Goal: Task Accomplishment & Management: Manage account settings

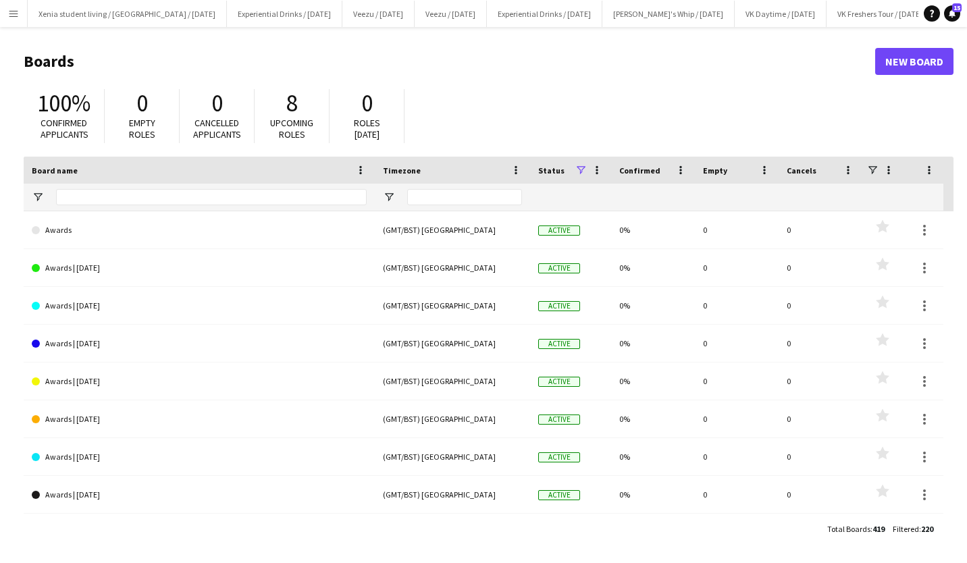
click at [8, 12] on app-icon "Menu" at bounding box center [13, 13] width 11 height 11
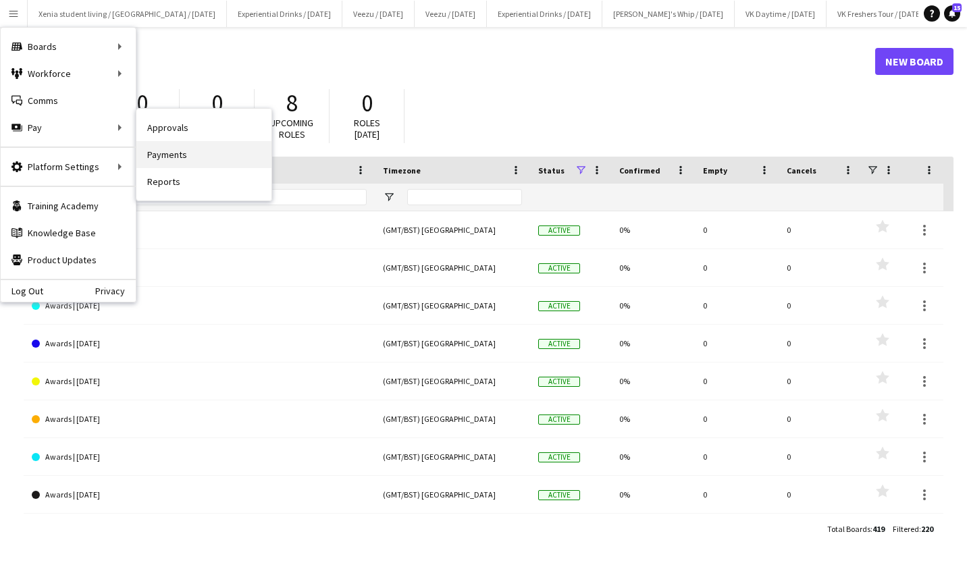
click at [186, 156] on link "Payments" at bounding box center [203, 154] width 135 height 27
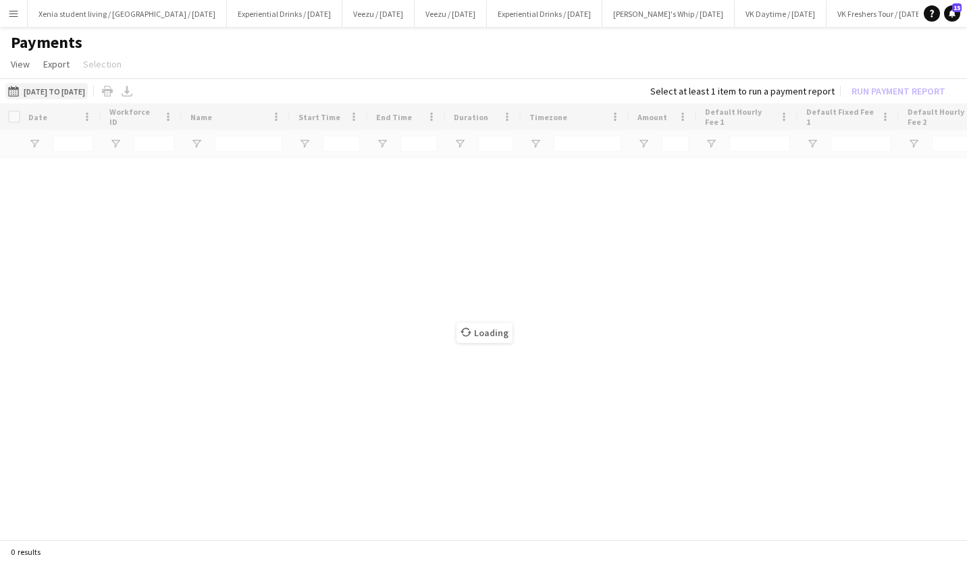
click at [84, 88] on button "01-08-2025 to 31-08-2025 01-08-2025 to 31-08-2025" at bounding box center [46, 91] width 82 height 16
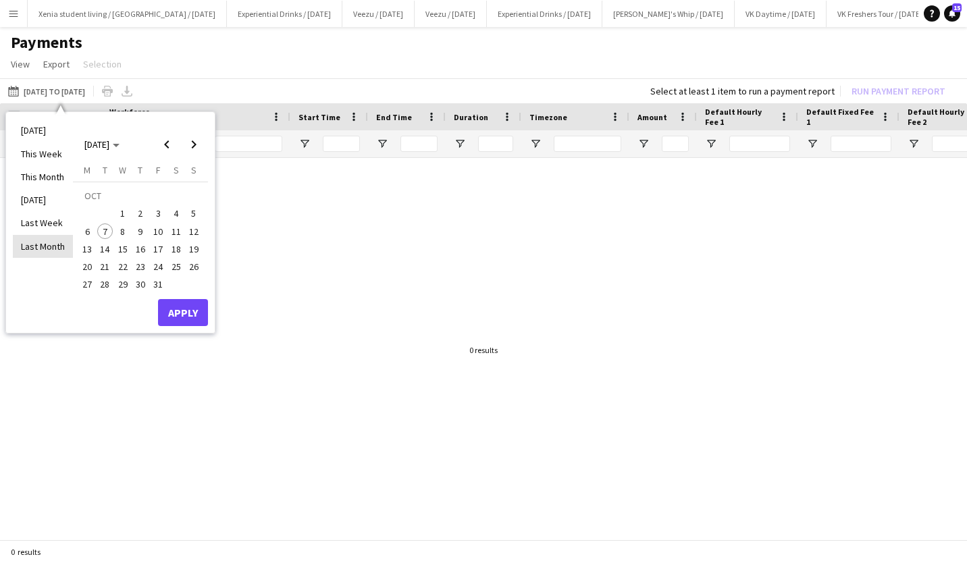
click at [47, 238] on li "Last Month" at bounding box center [43, 246] width 60 height 23
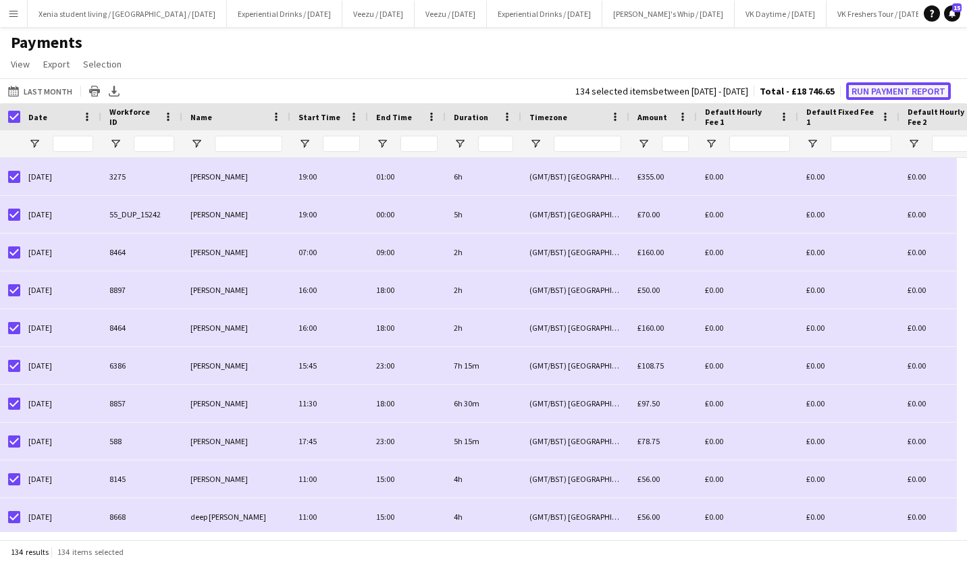
click at [917, 91] on button "Run Payment Report" at bounding box center [898, 91] width 105 height 18
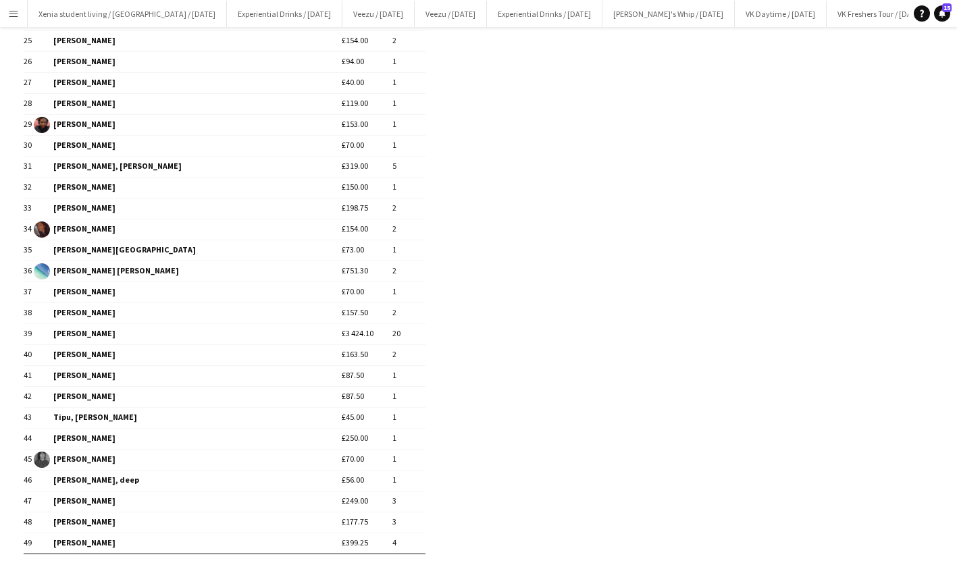
scroll to position [744, 0]
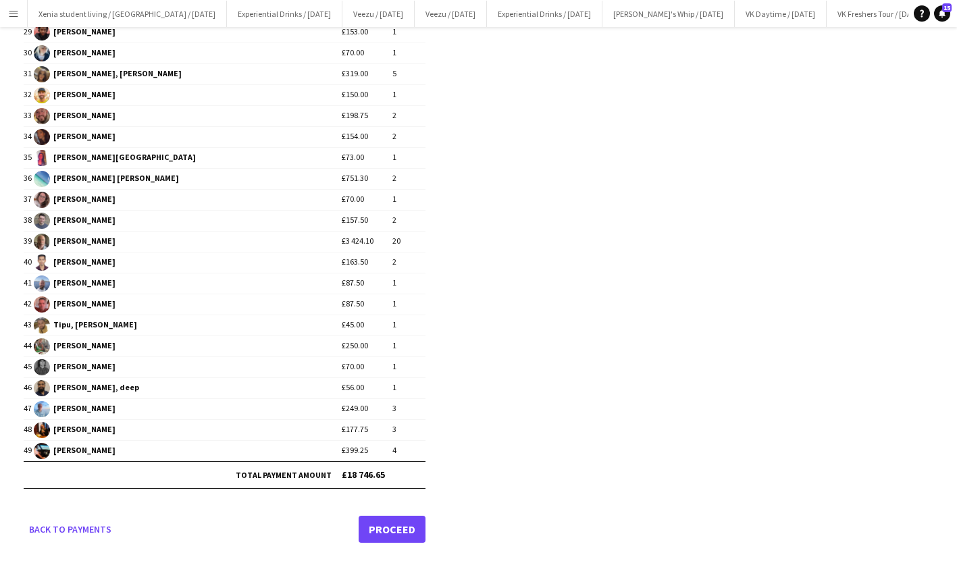
click at [395, 527] on link "Proceed" at bounding box center [392, 529] width 67 height 27
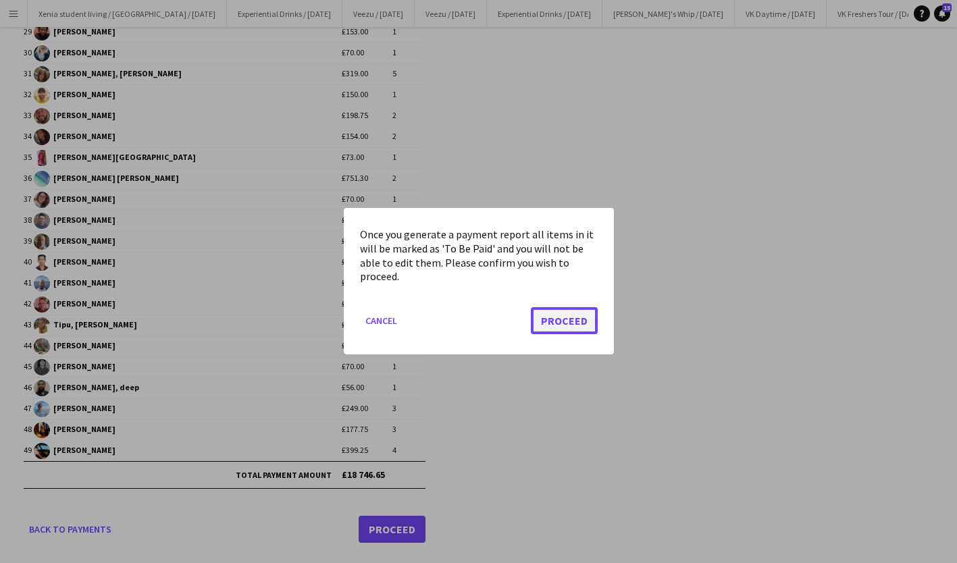
click at [588, 322] on button "Proceed" at bounding box center [564, 321] width 67 height 27
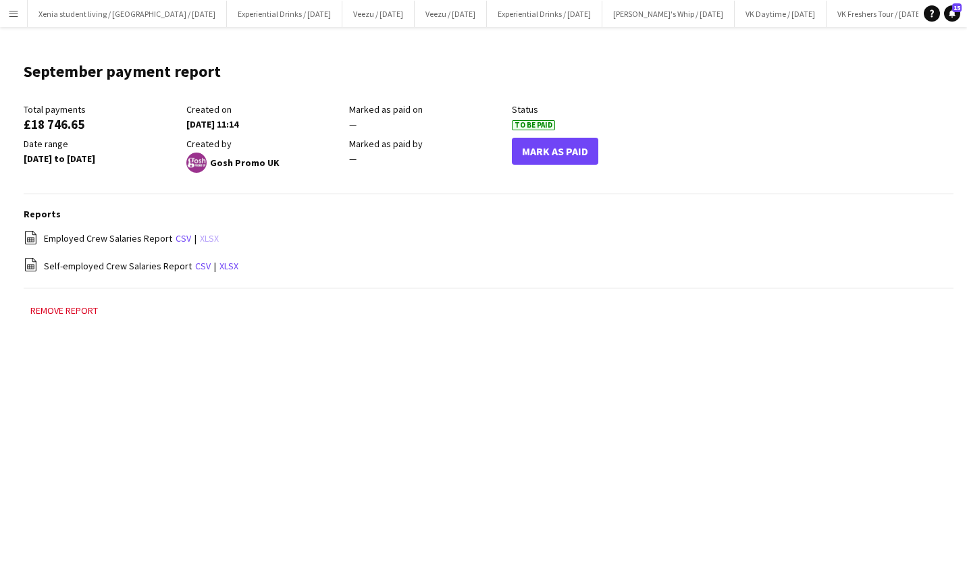
click at [212, 237] on link "xlsx" at bounding box center [209, 238] width 19 height 12
click at [212, 237] on div "file-spreadsheet Employed Crew Salaries Report csv | xlsx" at bounding box center [489, 238] width 930 height 17
click at [220, 262] on link "xlsx" at bounding box center [229, 266] width 19 height 12
click at [11, 16] on app-icon "Menu" at bounding box center [13, 13] width 11 height 11
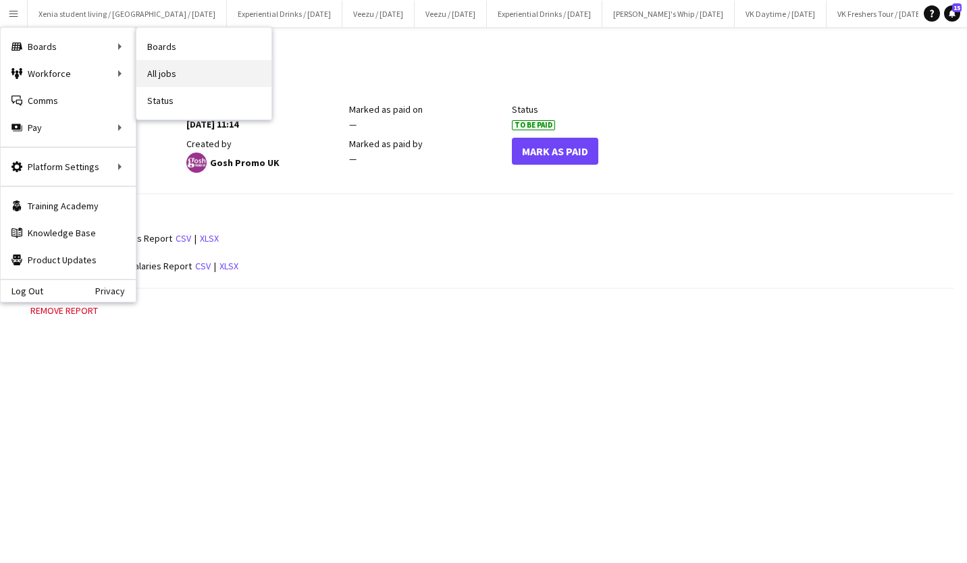
click at [186, 70] on link "All jobs" at bounding box center [203, 73] width 135 height 27
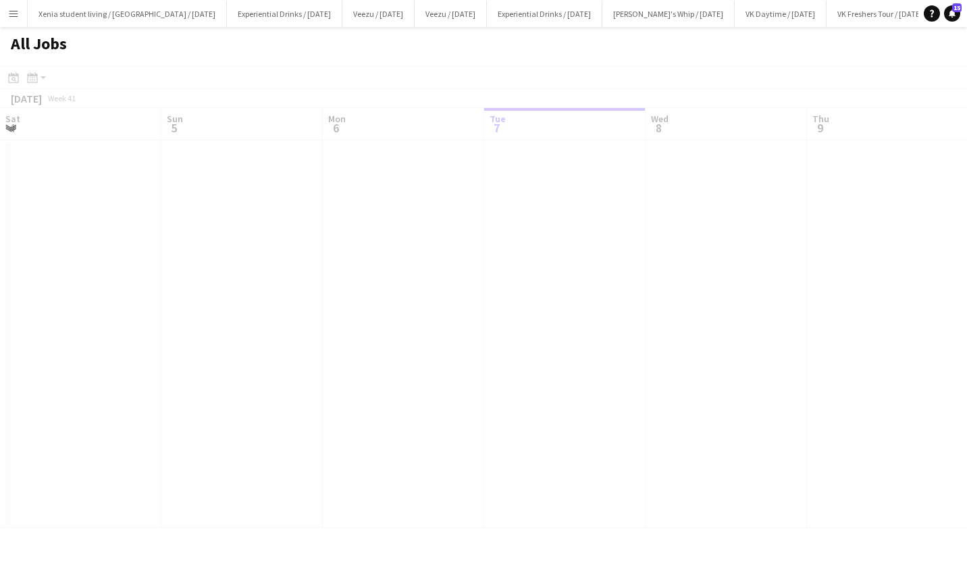
scroll to position [0, 323]
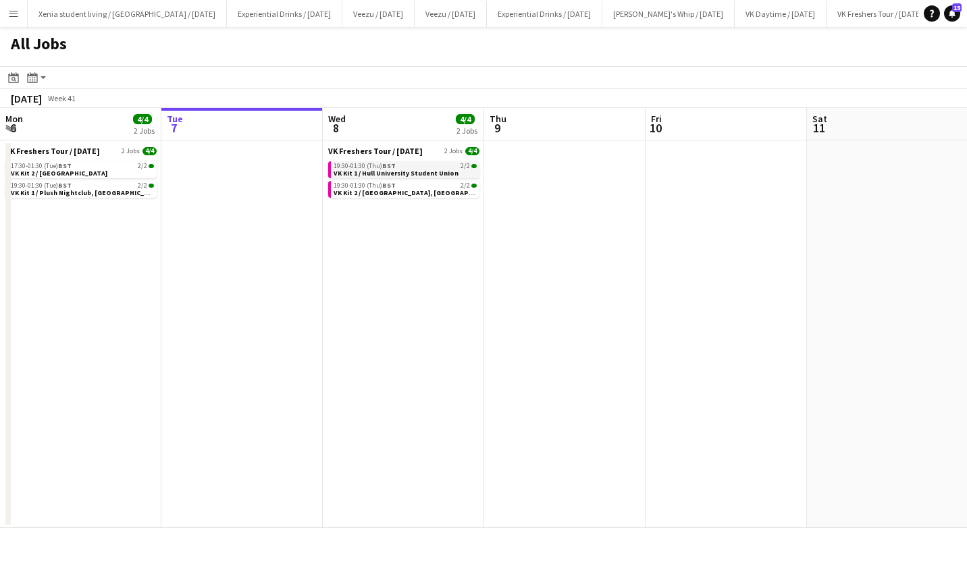
click at [427, 170] on span "VK Kit 1 / Hull University Student Union" at bounding box center [396, 173] width 125 height 9
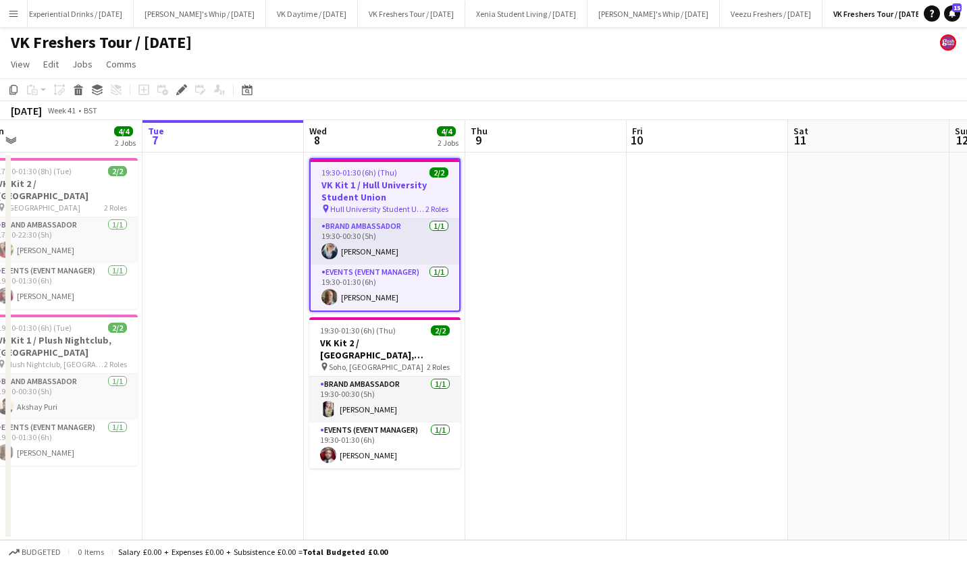
scroll to position [0, 340]
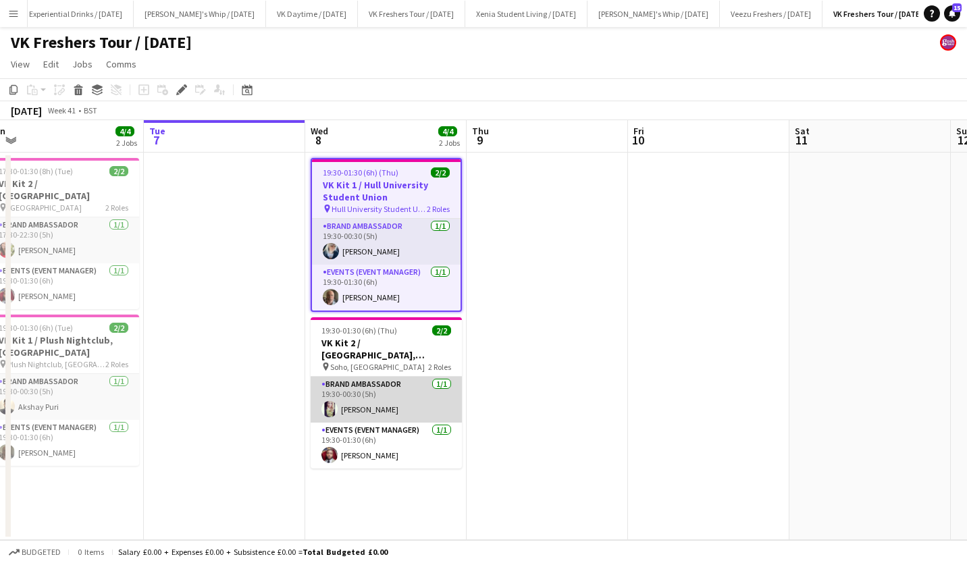
click at [362, 394] on app-card-role "Brand Ambassador [DATE] 19:30-00:30 (5h) [PERSON_NAME]" at bounding box center [386, 400] width 151 height 46
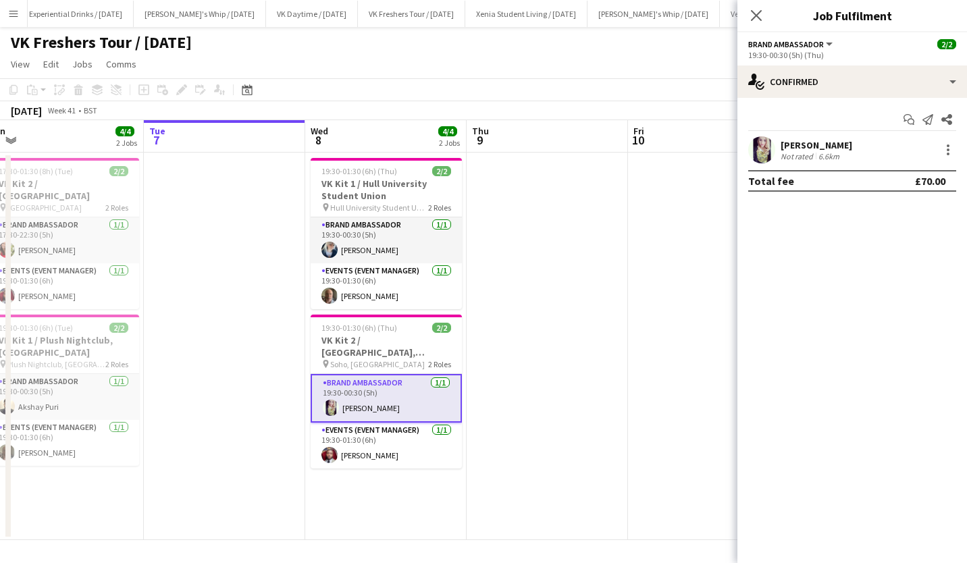
click at [791, 140] on div "[PERSON_NAME]" at bounding box center [817, 145] width 72 height 12
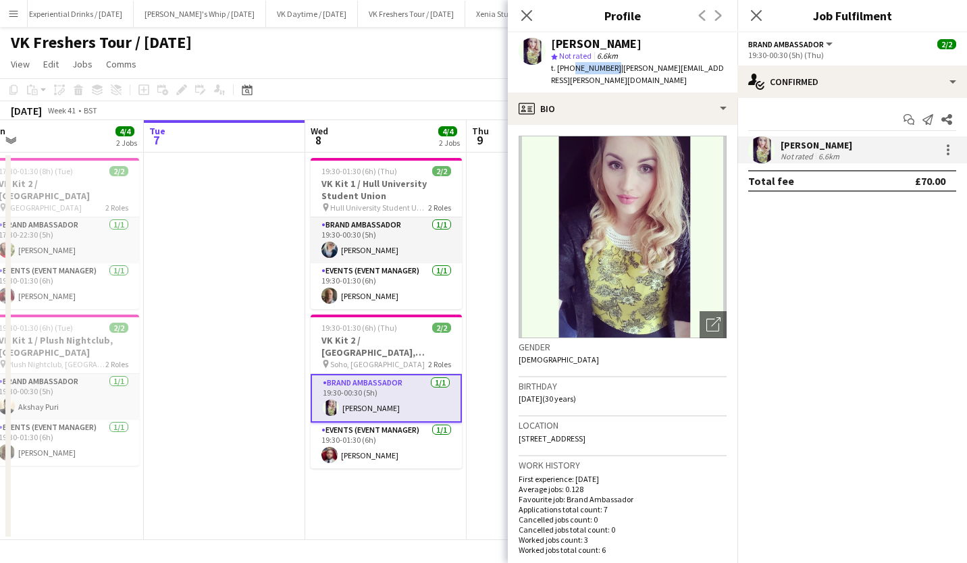
drag, startPoint x: 569, startPoint y: 66, endPoint x: 610, endPoint y: 69, distance: 40.6
click at [610, 69] on span "t. [PHONE_NUMBER]" at bounding box center [586, 68] width 70 height 10
copy span "7875077296"
drag, startPoint x: 615, startPoint y: 66, endPoint x: 709, endPoint y: 71, distance: 94.7
click at [709, 71] on span "| [PERSON_NAME][EMAIL_ADDRESS][PERSON_NAME][DOMAIN_NAME]" at bounding box center [637, 74] width 173 height 22
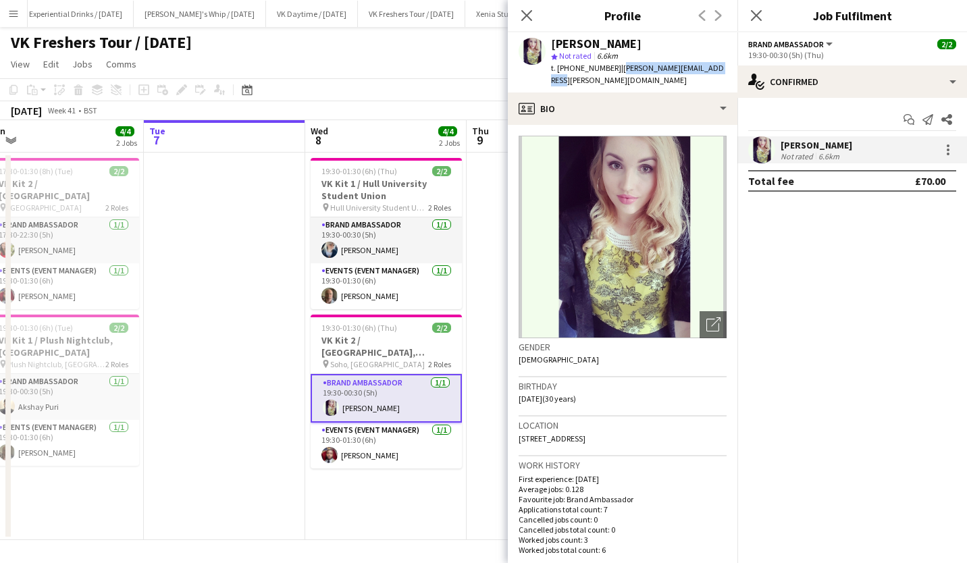
copy span "[PERSON_NAME][EMAIL_ADDRESS][PERSON_NAME][DOMAIN_NAME]"
click at [393, 251] on app-card-role "Brand Ambassador [DATE] 19:30-00:30 (5h) [PERSON_NAME]" at bounding box center [386, 241] width 151 height 46
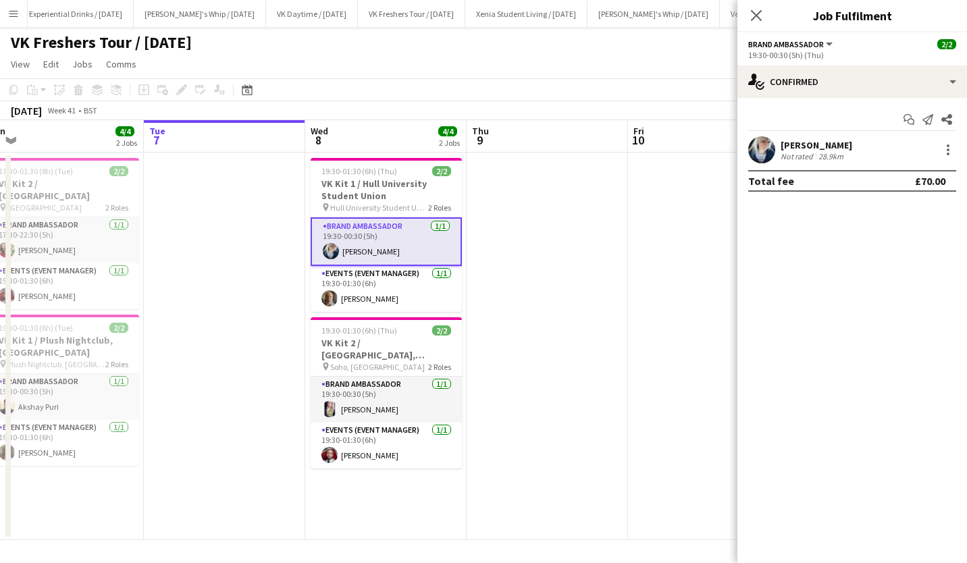
click at [393, 251] on app-card-role "Brand Ambassador [DATE] 19:30-00:30 (5h) [PERSON_NAME]" at bounding box center [386, 242] width 151 height 49
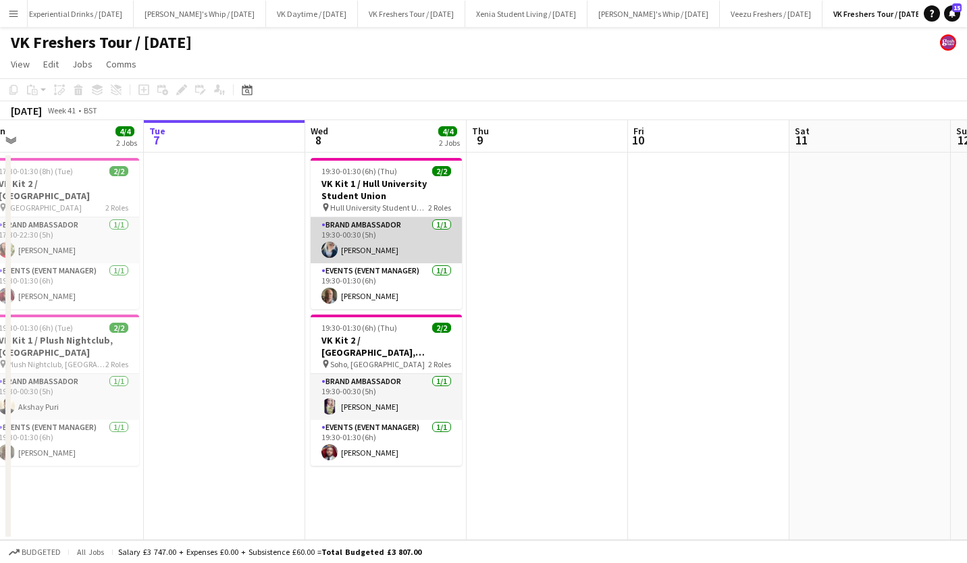
click at [393, 251] on app-card-role "Brand Ambassador [DATE] 19:30-00:30 (5h) [PERSON_NAME]" at bounding box center [386, 241] width 151 height 46
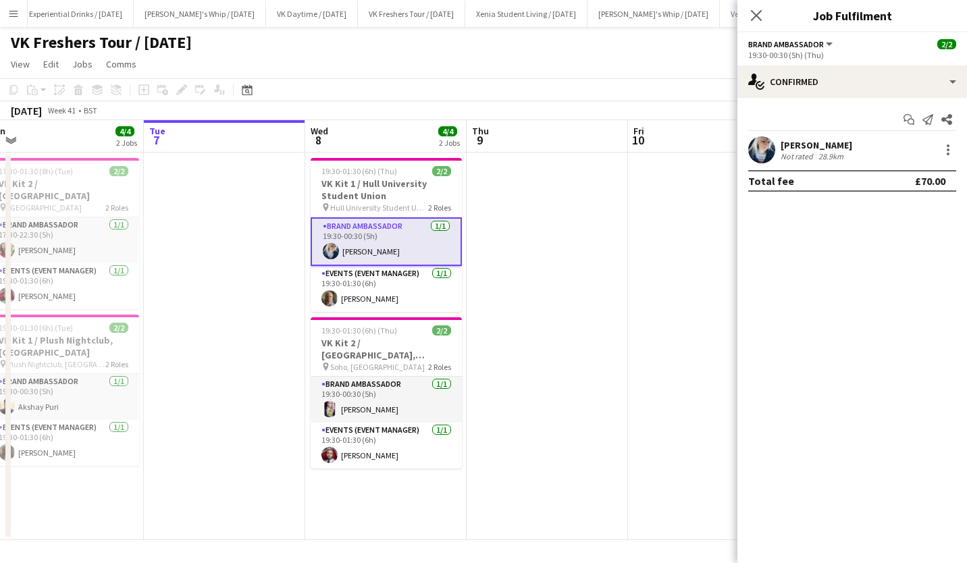
click at [827, 141] on div "[PERSON_NAME]" at bounding box center [817, 145] width 72 height 12
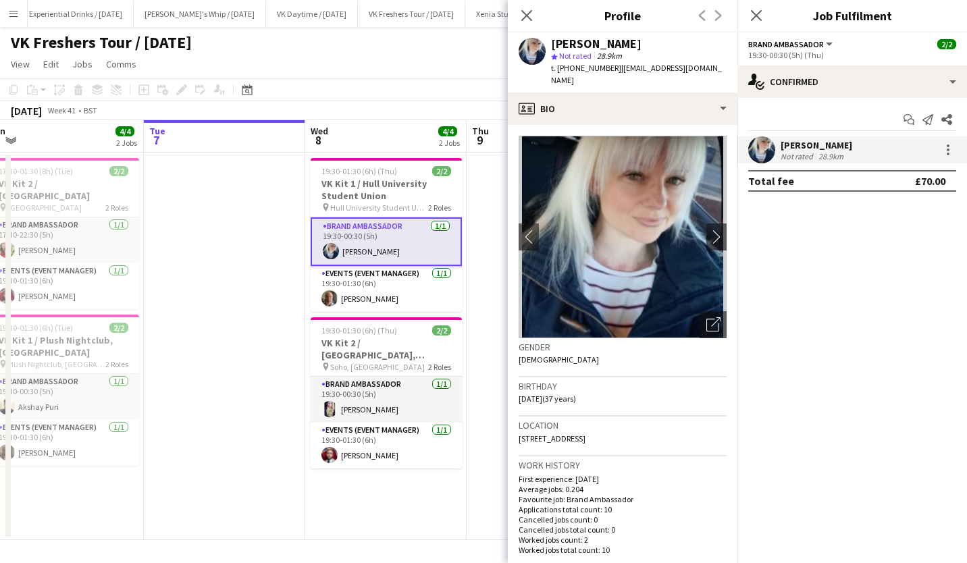
drag, startPoint x: 574, startPoint y: 68, endPoint x: 612, endPoint y: 72, distance: 38.0
click at [612, 72] on span "t. [PHONE_NUMBER]" at bounding box center [586, 68] width 70 height 10
drag, startPoint x: 612, startPoint y: 72, endPoint x: 589, endPoint y: 91, distance: 29.8
click at [589, 91] on div "[PERSON_NAME] star Not rated 28.9km t. [PHONE_NUMBER] | [PERSON_NAME][EMAIL_ADD…" at bounding box center [623, 62] width 230 height 60
drag, startPoint x: 574, startPoint y: 70, endPoint x: 613, endPoint y: 70, distance: 39.9
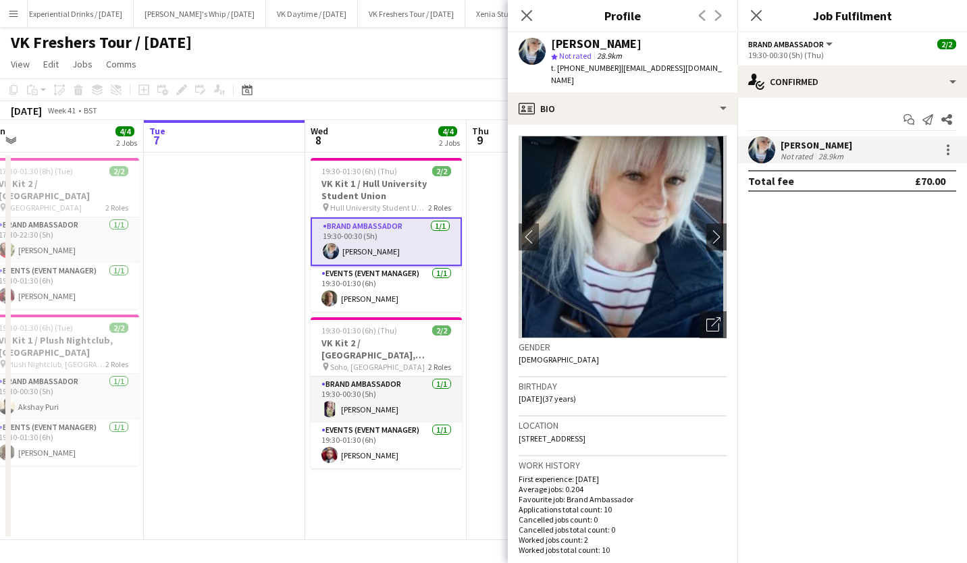
click at [613, 70] on span "t. [PHONE_NUMBER]" at bounding box center [586, 68] width 70 height 10
copy span "7827967082"
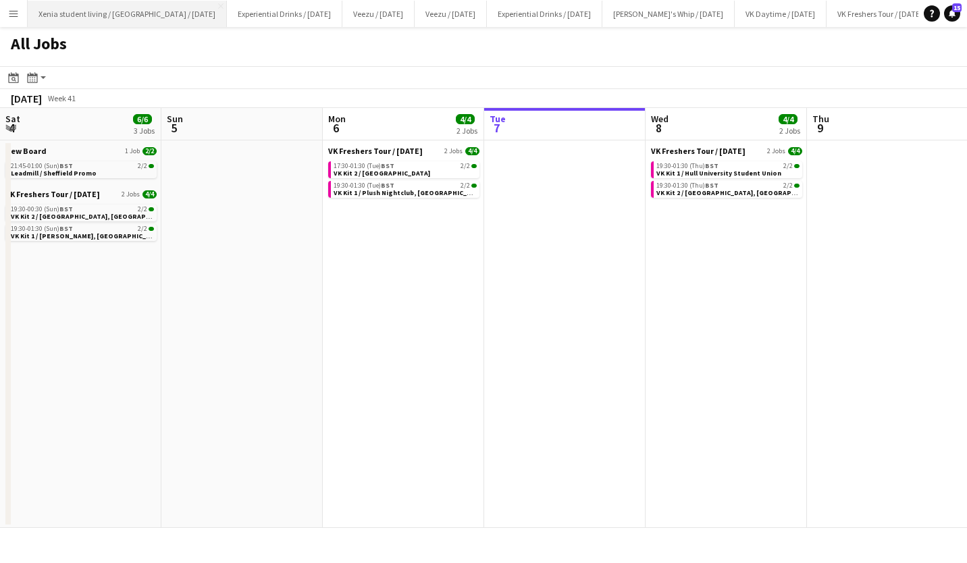
scroll to position [0, 323]
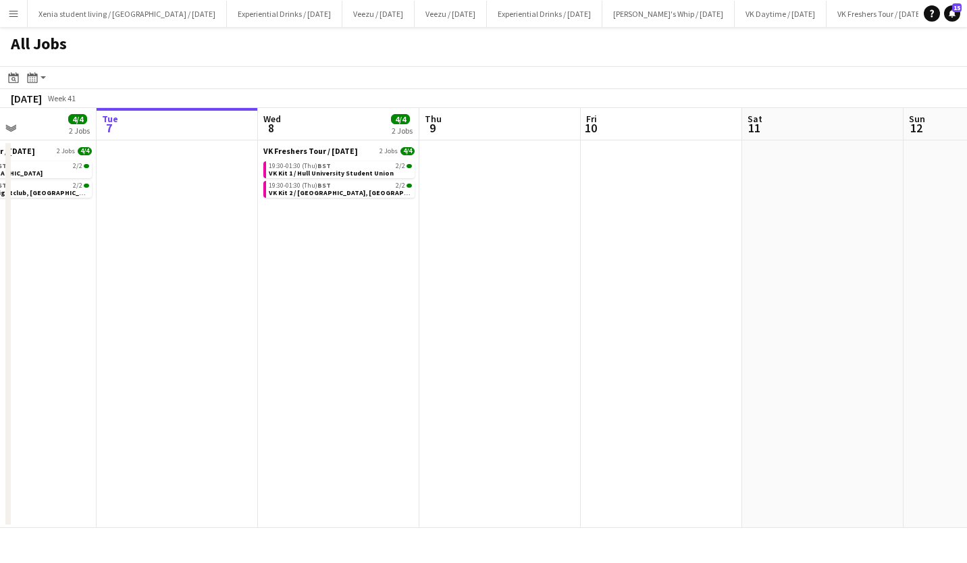
scroll to position [0, 387]
